Goal: Information Seeking & Learning: Compare options

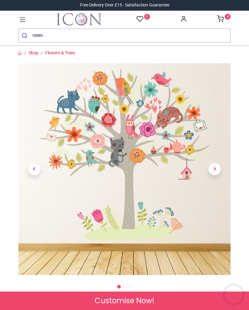
click at [213, 168] on span "Next" at bounding box center [214, 169] width 12 height 12
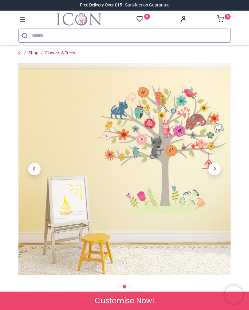
click at [213, 170] on span "Next" at bounding box center [214, 169] width 12 height 12
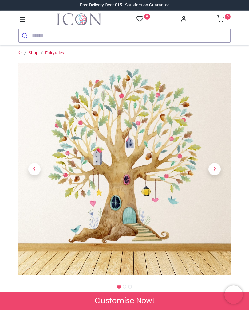
click at [214, 171] on span "Next" at bounding box center [214, 169] width 12 height 12
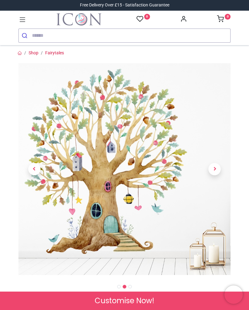
click at [214, 169] on span "Next" at bounding box center [214, 169] width 12 height 12
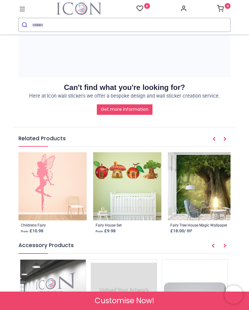
scroll to position [852, 0]
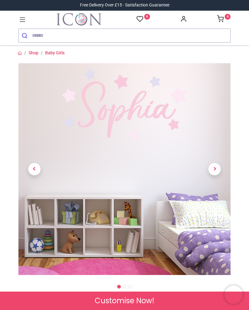
click at [215, 169] on span "Next" at bounding box center [214, 169] width 12 height 12
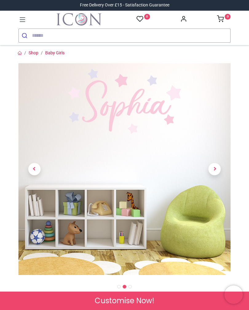
click at [213, 169] on span "Next" at bounding box center [214, 169] width 12 height 12
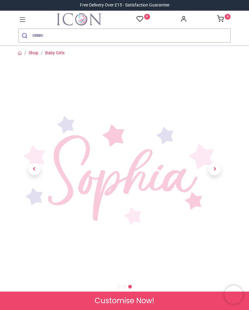
click at [218, 169] on span "Next" at bounding box center [214, 169] width 12 height 12
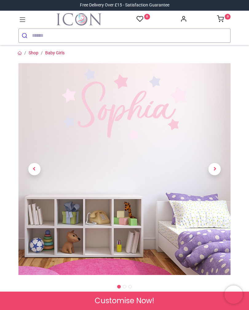
click at [218, 167] on span "Next" at bounding box center [214, 169] width 12 height 12
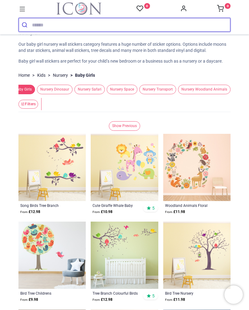
scroll to position [0, 43]
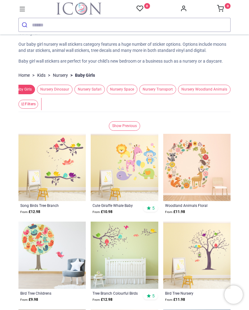
click at [193, 91] on span "Nursery Woodland Animals" at bounding box center [204, 90] width 53 height 10
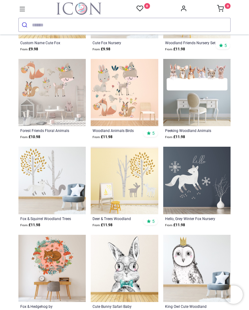
scroll to position [445, 0]
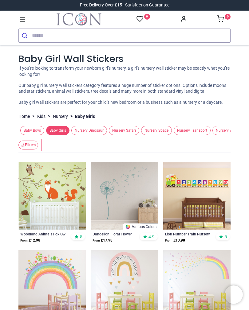
click at [126, 134] on span "Nursery Safari" at bounding box center [124, 131] width 30 height 10
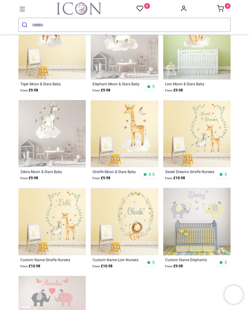
scroll to position [669, 0]
